Goal: Task Accomplishment & Management: Complete application form

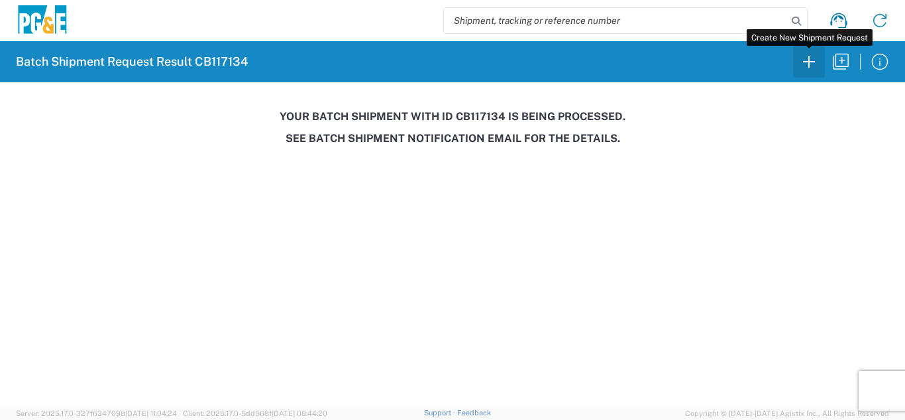
click at [809, 70] on icon "button" at bounding box center [809, 61] width 21 height 21
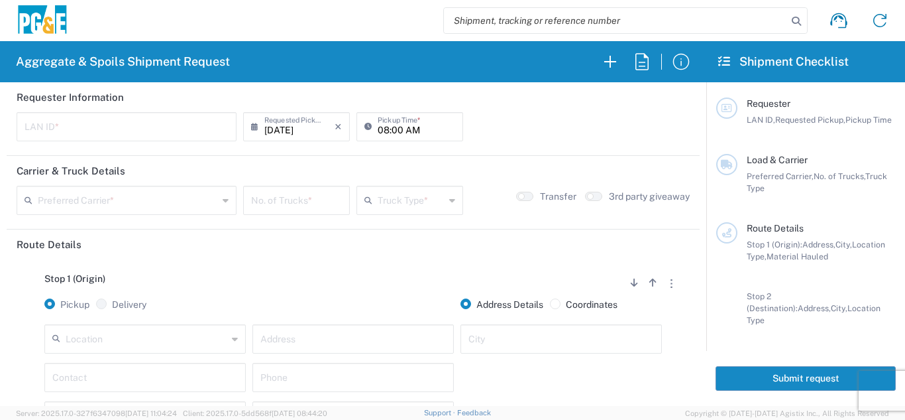
click at [57, 129] on input "text" at bounding box center [127, 125] width 204 height 23
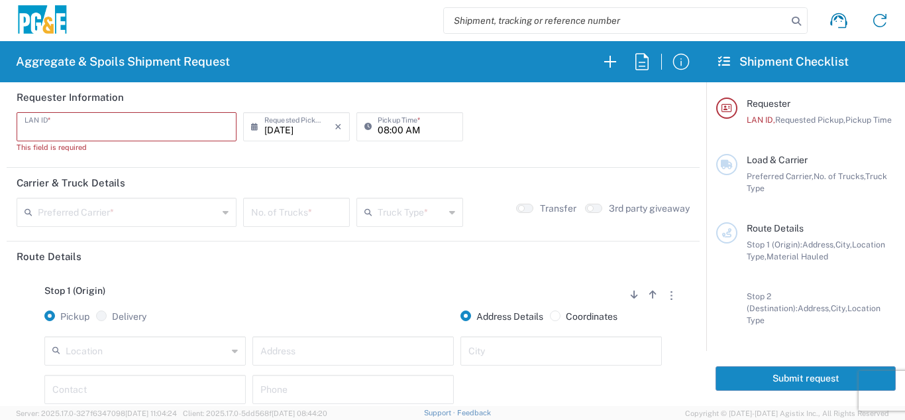
click at [148, 132] on input "text" at bounding box center [127, 125] width 204 height 23
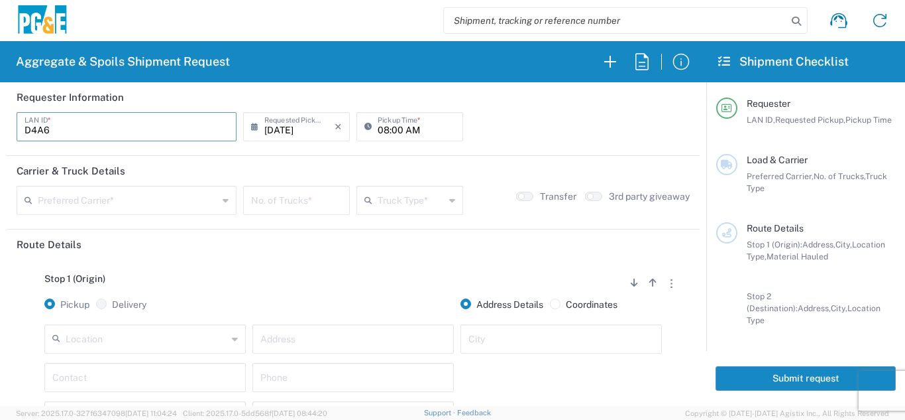
type input "D4A6"
click at [378, 131] on input "08:00 AM" at bounding box center [417, 125] width 78 height 23
type input "06:00 AM"
click at [87, 203] on input "text" at bounding box center [128, 199] width 180 height 23
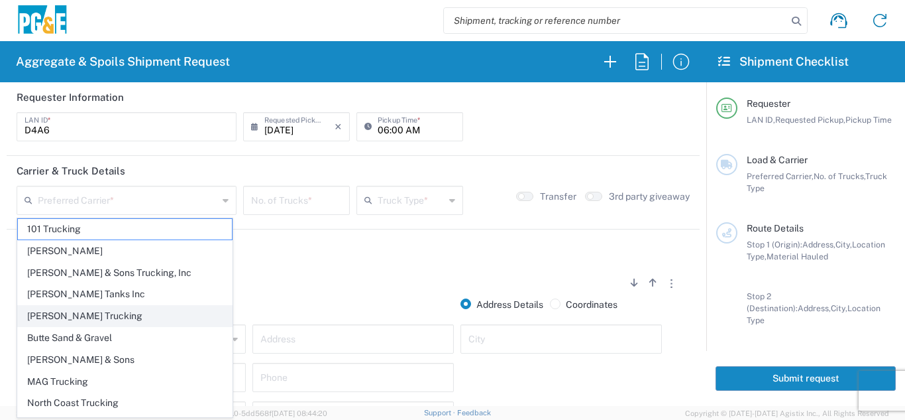
click at [76, 322] on span "[PERSON_NAME] Trucking" at bounding box center [125, 316] width 214 height 21
type input "[PERSON_NAME] Trucking"
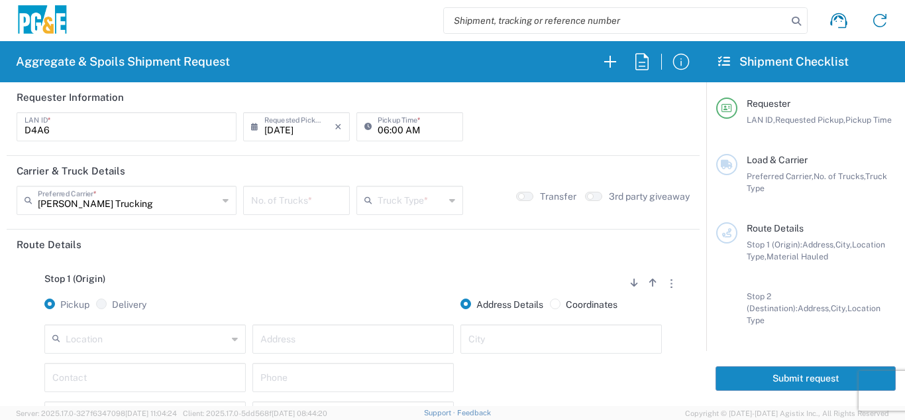
click at [278, 199] on input "number" at bounding box center [296, 199] width 91 height 23
type input "4"
click at [414, 202] on input "text" at bounding box center [411, 199] width 67 height 23
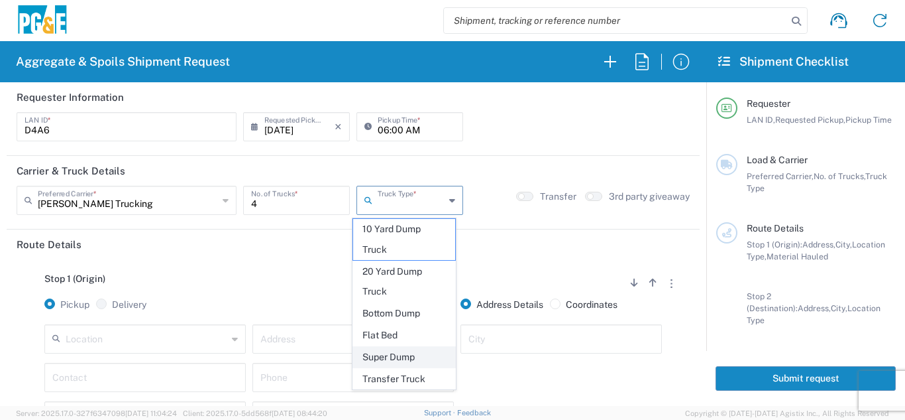
click at [392, 357] on span "Super Dump" at bounding box center [404, 357] width 103 height 21
type input "Super Dump"
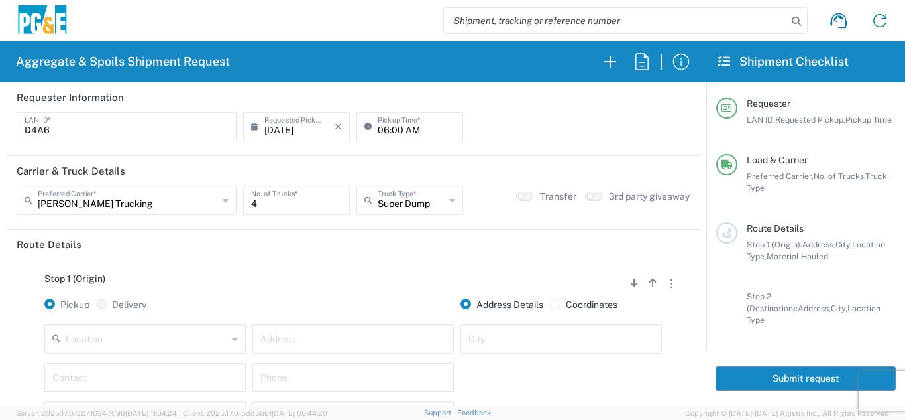
click at [383, 304] on div at bounding box center [353, 311] width 208 height 26
click at [78, 339] on input "text" at bounding box center [147, 337] width 162 height 23
click at [99, 309] on span "Fremont SC" at bounding box center [143, 313] width 195 height 21
type input "Fremont SC"
type input "41800 Boscell Rd"
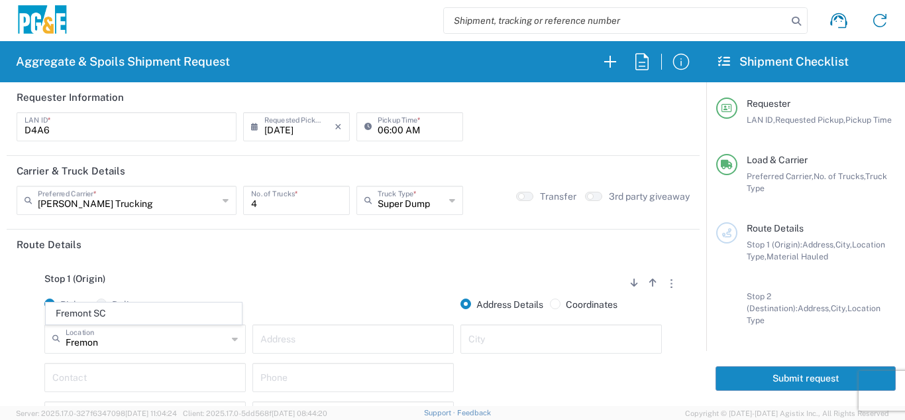
type input "Fremont"
type input "Business No Loading Dock"
click at [217, 276] on div "Stop 1 (Origin) Add Stop Above Add Stop Below Remove Stop" at bounding box center [353, 285] width 673 height 25
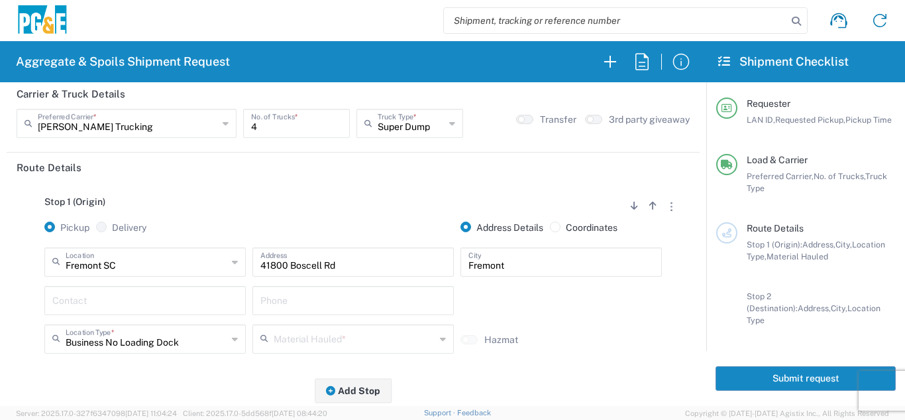
scroll to position [199, 0]
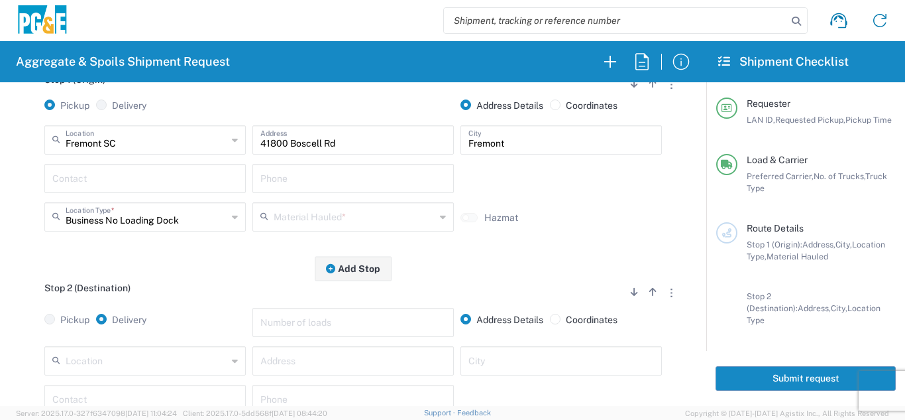
click at [139, 181] on input "text" at bounding box center [145, 177] width 186 height 23
type input "[PERSON_NAME]"
click at [278, 186] on input "text" at bounding box center [353, 177] width 186 height 23
type input "[PHONE_NUMBER]"
click at [315, 217] on input "text" at bounding box center [355, 215] width 162 height 23
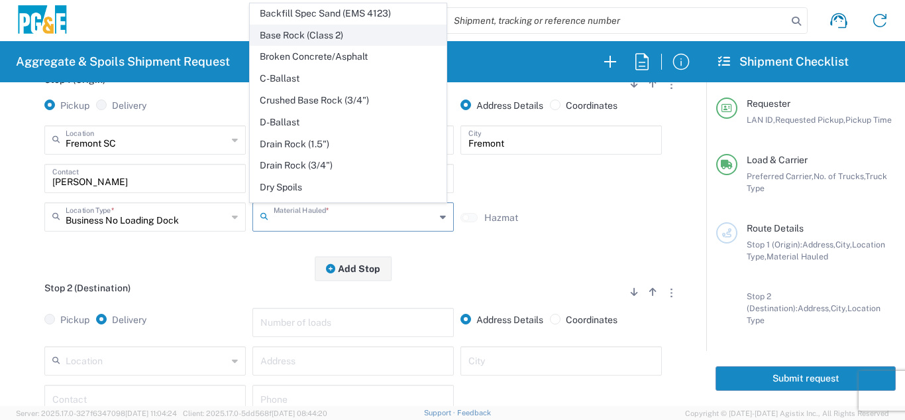
scroll to position [133, 0]
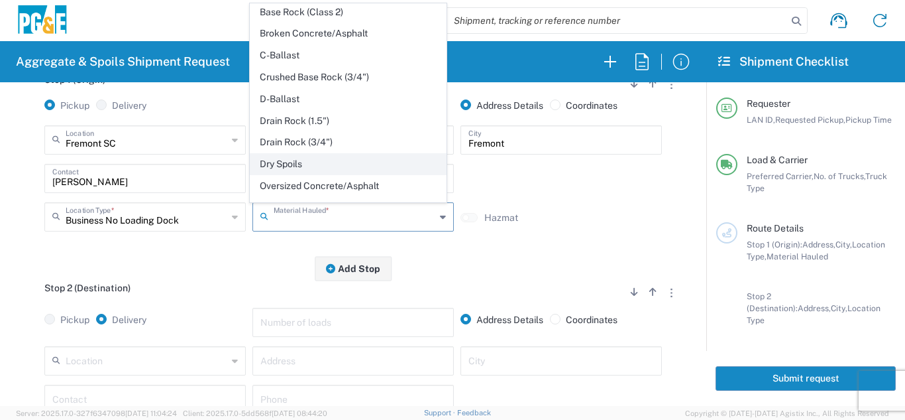
click at [302, 160] on span "Dry Spoils" at bounding box center [348, 164] width 195 height 21
type input "Dry Spoils"
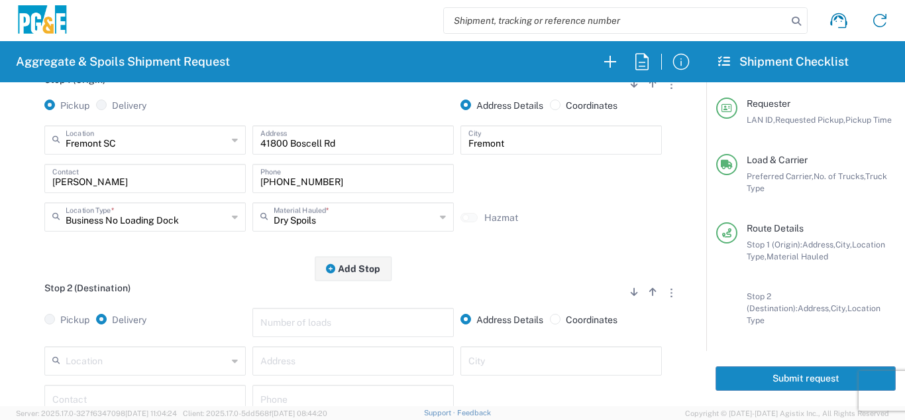
click at [233, 245] on div "Stop 1 (Origin) Add Stop Above Add Stop Below Remove Stop Pickup Delivery Addre…" at bounding box center [353, 164] width 673 height 208
click at [200, 266] on div "Stop 1 (Origin) Add Stop Above Add Stop Below Remove Stop Pickup Delivery Addre…" at bounding box center [353, 164] width 673 height 208
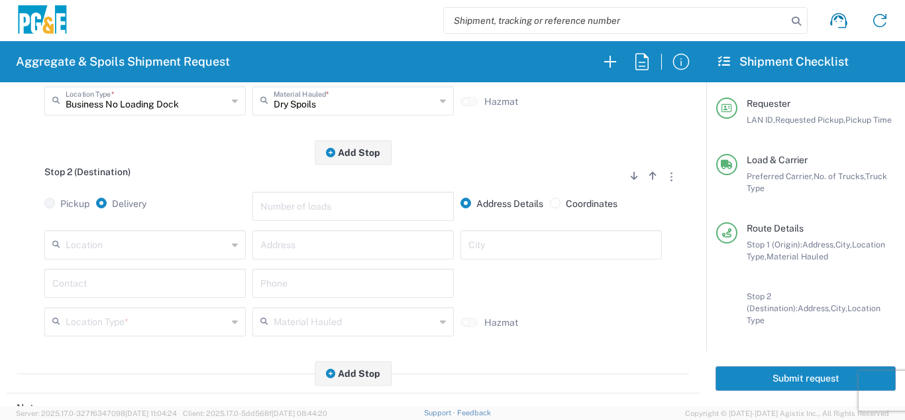
scroll to position [398, 0]
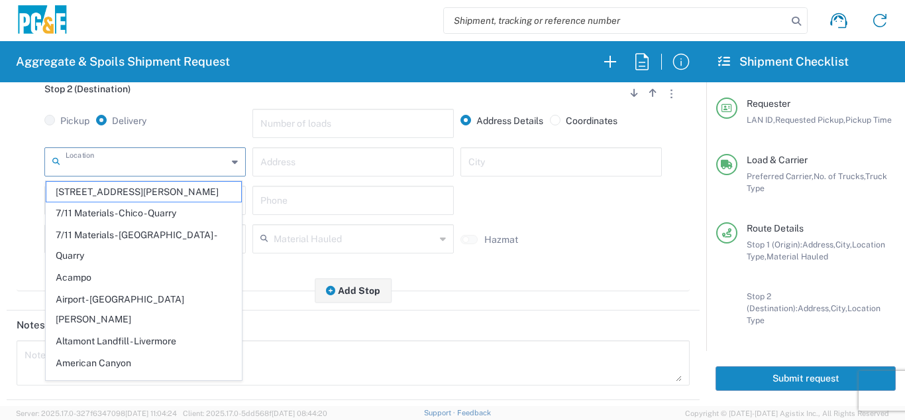
click at [164, 158] on input "text" at bounding box center [147, 160] width 162 height 23
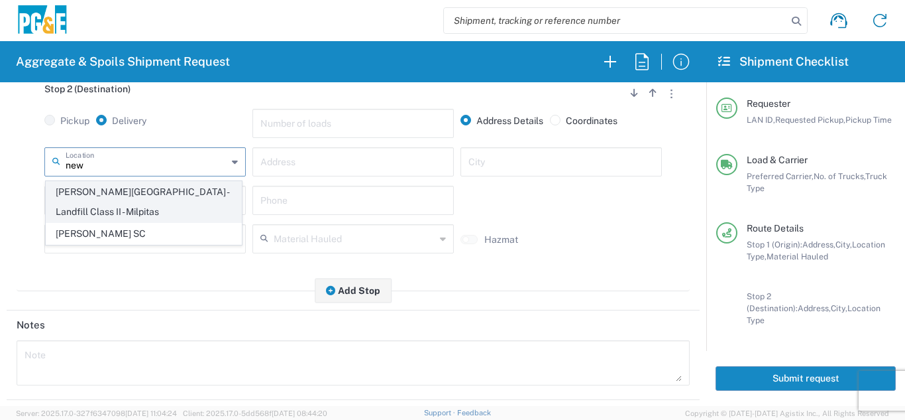
click at [161, 186] on span "[PERSON_NAME][GEOGRAPHIC_DATA] - Landfill Class II - Milpitas" at bounding box center [143, 202] width 195 height 41
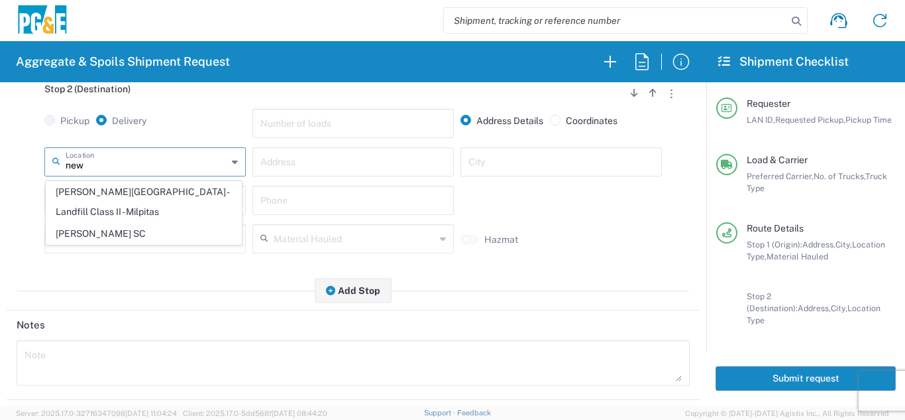
type input "[PERSON_NAME][GEOGRAPHIC_DATA] - Landfill Class II - Milpitas"
type input "[STREET_ADDRESS][PERSON_NAME]"
type input "Milpitas"
type input "Landfill"
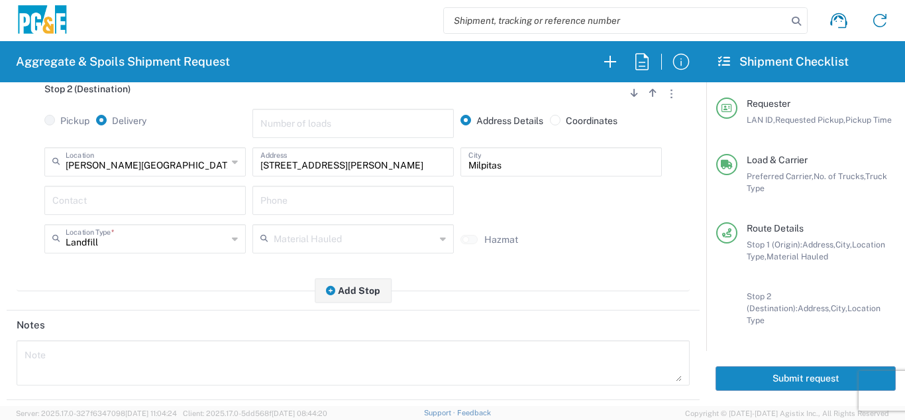
click at [125, 198] on input "text" at bounding box center [145, 199] width 186 height 23
type input "[PERSON_NAME]"
click at [327, 196] on input "text" at bounding box center [353, 199] width 186 height 23
type input "[PHONE_NUMBER]"
click at [265, 335] on header "Notes" at bounding box center [353, 325] width 693 height 30
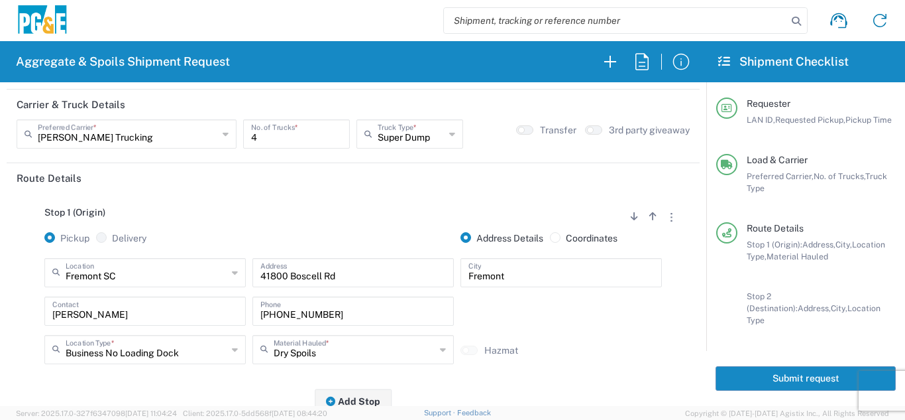
scroll to position [0, 0]
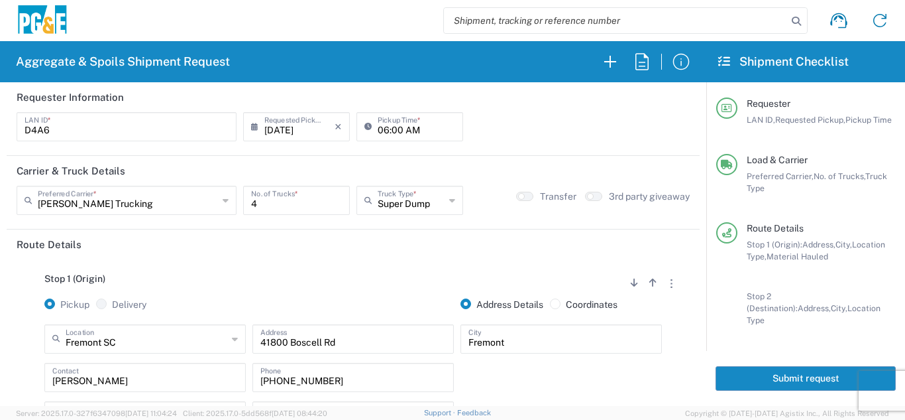
click at [816, 369] on button "Submit request" at bounding box center [806, 378] width 180 height 25
